Goal: Task Accomplishment & Management: Manage account settings

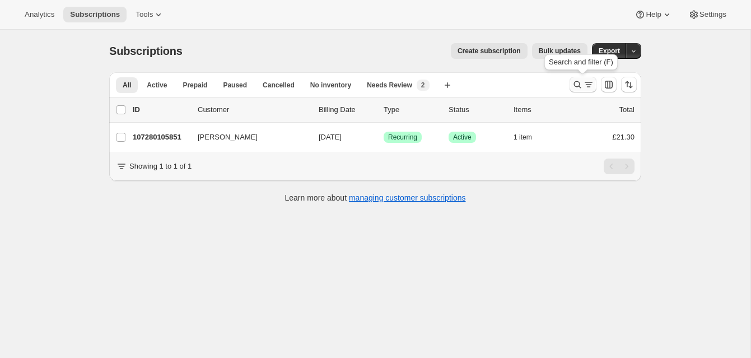
click at [577, 81] on icon "Search and filter results" at bounding box center [577, 84] width 11 height 11
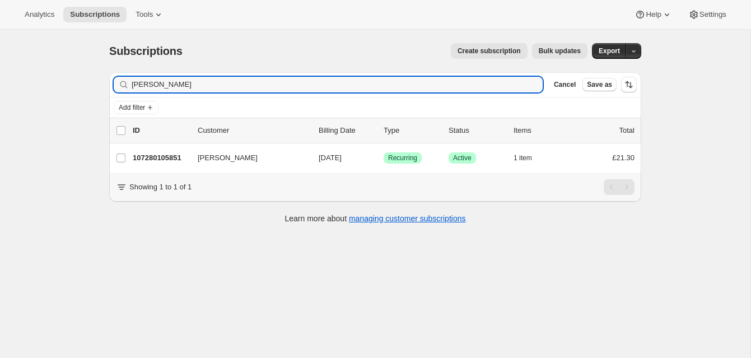
drag, startPoint x: 197, startPoint y: 85, endPoint x: 73, endPoint y: 81, distance: 123.8
click at [73, 81] on div "Subscriptions. This page is ready Subscriptions Create subscription Bulk update…" at bounding box center [375, 209] width 750 height 358
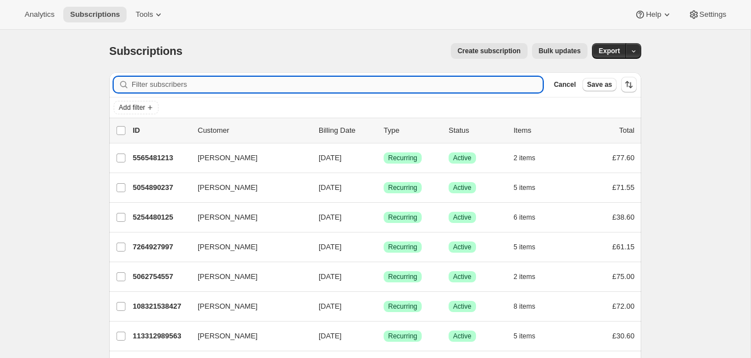
click at [146, 85] on input "Filter subscribers" at bounding box center [337, 85] width 411 height 16
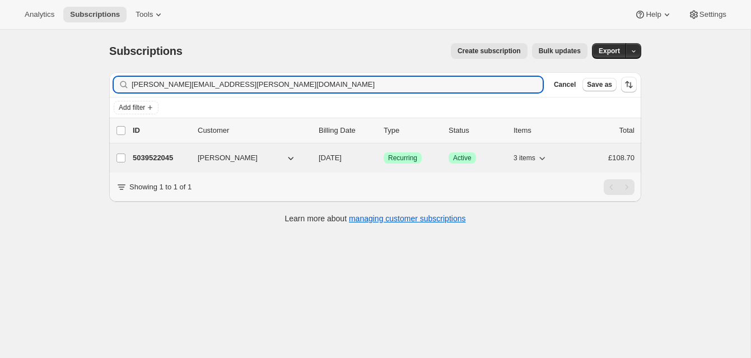
type input "[PERSON_NAME][EMAIL_ADDRESS][PERSON_NAME][DOMAIN_NAME]"
click at [177, 155] on p "5039522045" at bounding box center [161, 157] width 56 height 11
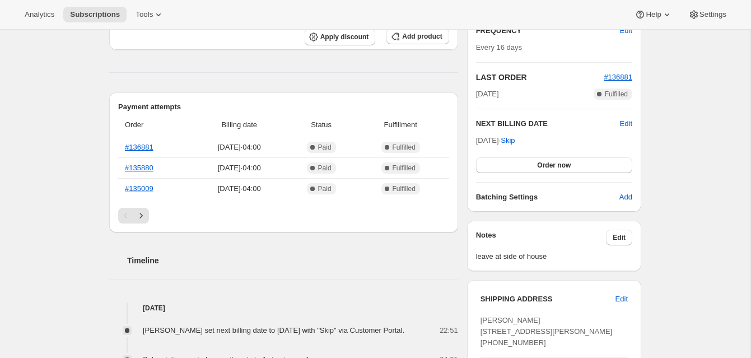
scroll to position [311, 0]
